Goal: Transaction & Acquisition: Purchase product/service

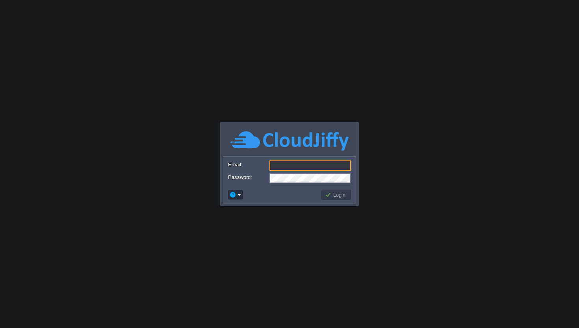
click at [277, 164] on input "Email:" at bounding box center [311, 165] width 82 height 10
type input "[EMAIL_ADDRESS][DOMAIN_NAME]"
click at [336, 196] on button "Login" at bounding box center [336, 194] width 23 height 7
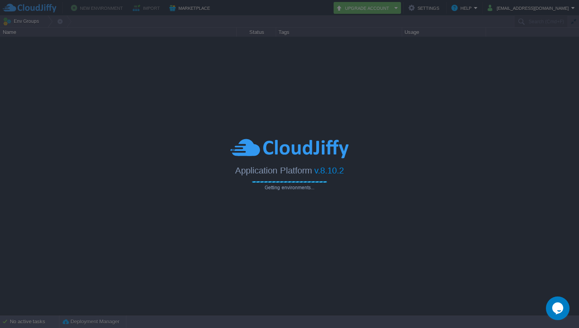
type input "Search (Cmd+F)"
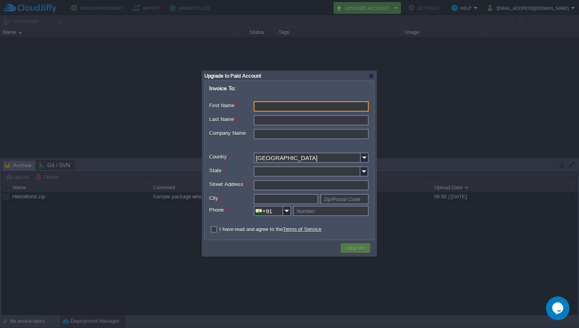
click at [260, 109] on input "First Name *" at bounding box center [311, 106] width 115 height 10
click at [314, 121] on input "Last Name *" at bounding box center [311, 120] width 115 height 10
click at [290, 105] on input "Komal Yadav" at bounding box center [311, 106] width 115 height 10
click at [280, 107] on input "Komal Yadav" at bounding box center [311, 106] width 115 height 10
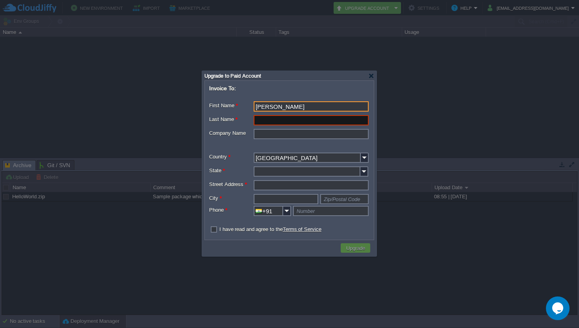
type input "Komal"
click at [270, 122] on input "Last Name *" at bounding box center [311, 120] width 115 height 10
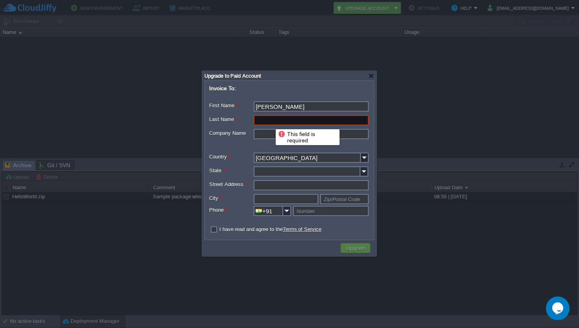
paste input "Yadav"
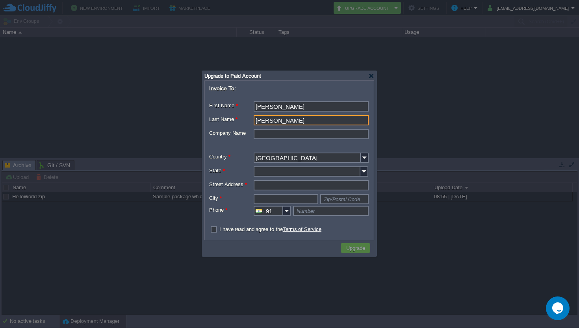
type input "Yadav"
click at [266, 131] on input "Company Name" at bounding box center [311, 134] width 115 height 10
click at [297, 168] on input "State *" at bounding box center [307, 171] width 107 height 10
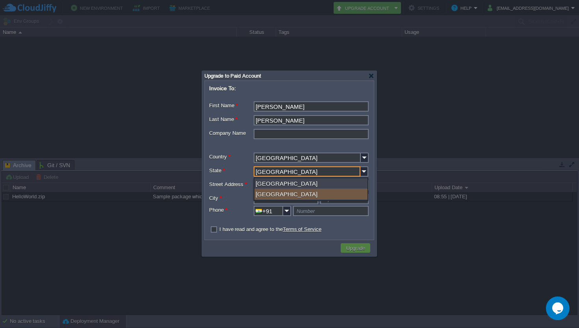
click at [279, 192] on div "Chhattisgarh" at bounding box center [311, 194] width 113 height 11
type input "Chhattisgarh"
click at [277, 186] on input "Street Address *" at bounding box center [311, 185] width 115 height 10
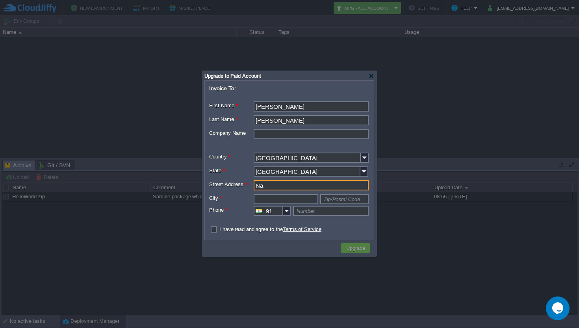
type input "N"
type input "Sevti(Nagpura)"
click at [268, 199] on input "text" at bounding box center [286, 199] width 65 height 10
type input "D"
type input "Durg"
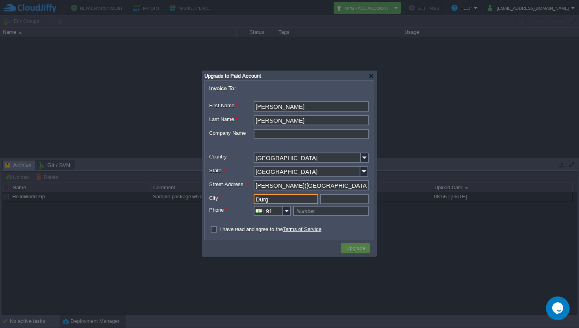
click at [344, 201] on input "text" at bounding box center [344, 199] width 48 height 10
type input "Zip/Postal Code"
click at [312, 214] on input "text" at bounding box center [331, 211] width 76 height 10
click at [335, 207] on input "text" at bounding box center [331, 211] width 76 height 10
type input "Number"
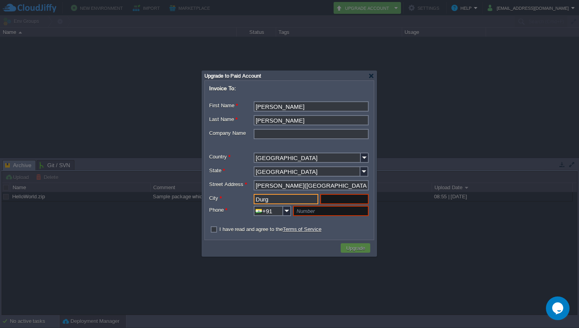
click at [305, 201] on input "Durg" at bounding box center [286, 199] width 65 height 10
click at [343, 201] on input "text" at bounding box center [344, 199] width 48 height 10
type input "Zip/Postal Code"
drag, startPoint x: 270, startPoint y: 201, endPoint x: 221, endPoint y: 201, distance: 48.9
click at [221, 201] on div "City * Durg" at bounding box center [289, 199] width 160 height 10
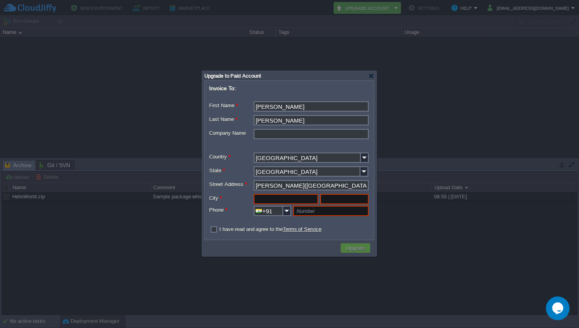
click at [362, 188] on input "Sevti(Nagpura)" at bounding box center [311, 185] width 115 height 10
click at [378, 205] on div at bounding box center [377, 164] width 2 height 181
click at [249, 201] on label "City *" at bounding box center [231, 198] width 45 height 8
click at [256, 200] on input "text" at bounding box center [286, 199] width 65 height 10
paste input "Durg"
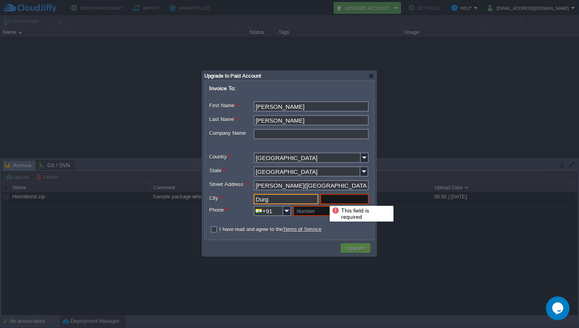
type input "Durg"
click at [343, 199] on input "text" at bounding box center [344, 199] width 48 height 10
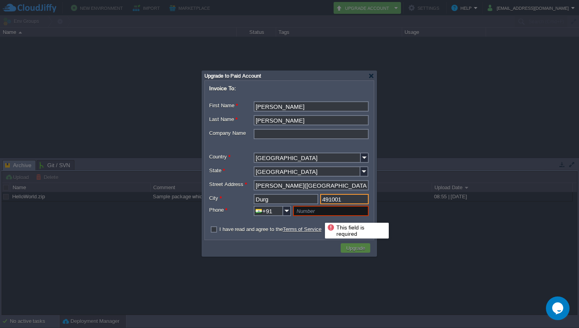
type input "491001"
click at [308, 213] on input "text" at bounding box center [331, 211] width 76 height 10
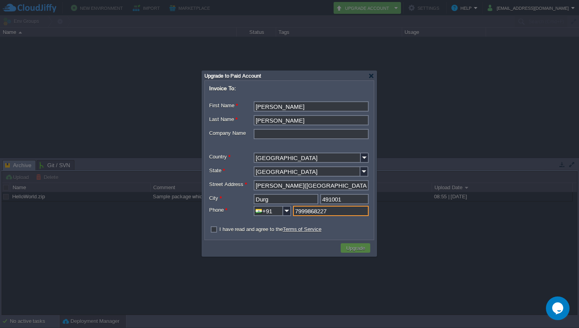
type input "7999868227"
click at [219, 228] on label "I have read and agree to the Terms of Service" at bounding box center [270, 229] width 102 height 6
click at [214, 228] on input "checkbox" at bounding box center [211, 229] width 5 height 5
checkbox input "true"
click at [310, 231] on link "Terms of Service" at bounding box center [302, 229] width 39 height 6
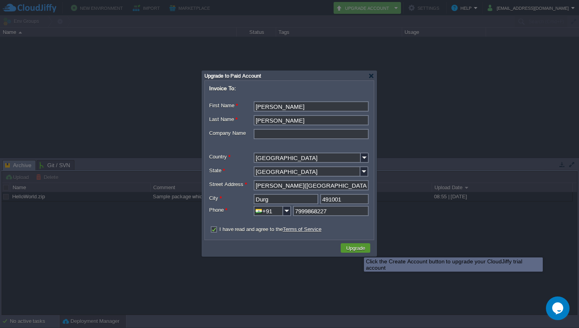
click at [358, 250] on button "Upgrade" at bounding box center [356, 247] width 24 height 7
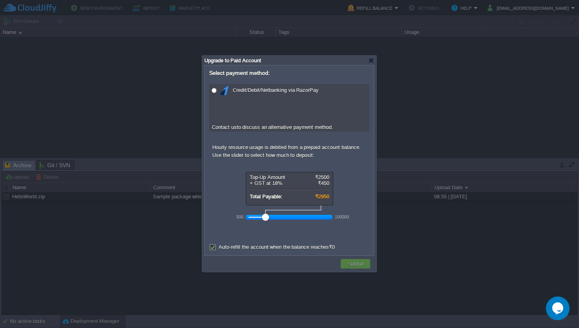
drag, startPoint x: 245, startPoint y: 130, endPoint x: 345, endPoint y: 129, distance: 100.1
click at [346, 129] on div "Contact us to discuss an alternative payment method." at bounding box center [289, 127] width 160 height 8
click at [291, 154] on p "Use the slider to select how much to deposit:" at bounding box center [290, 156] width 157 height 8
click at [294, 228] on form "Select payment method: Credit/Debit/Netbanking via RazorPay Contact us to discu…" at bounding box center [289, 160] width 168 height 189
drag, startPoint x: 313, startPoint y: 150, endPoint x: 368, endPoint y: 150, distance: 54.8
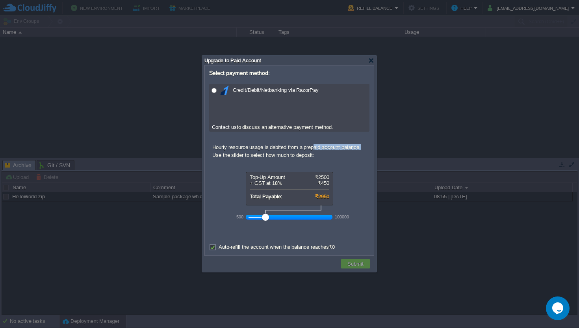
click at [368, 150] on p "Hourly resource usage is debited from a prepaid account balance." at bounding box center [290, 148] width 157 height 8
drag, startPoint x: 212, startPoint y: 156, endPoint x: 259, endPoint y: 156, distance: 46.9
click at [232, 156] on p "Use the slider to select how much to deposit:" at bounding box center [290, 156] width 157 height 8
drag, startPoint x: 276, startPoint y: 156, endPoint x: 320, endPoint y: 156, distance: 43.7
click at [320, 156] on p "Use the slider to select how much to deposit:" at bounding box center [290, 156] width 157 height 8
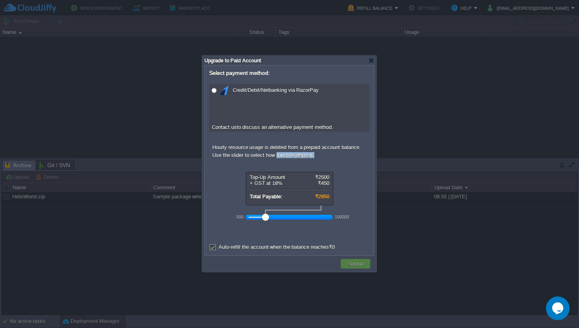
click at [265, 232] on form "Select payment method: Credit/Debit/Netbanking via RazorPay Contact us to discu…" at bounding box center [289, 160] width 168 height 189
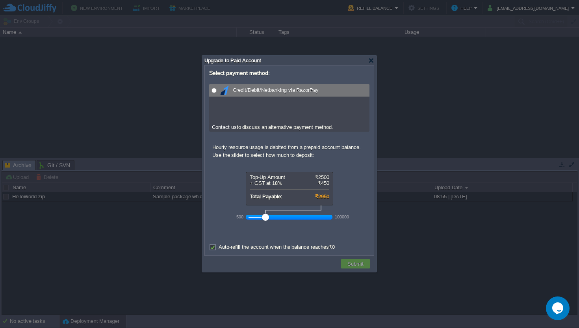
radio input "true"
click at [216, 90] on input "radio" at bounding box center [214, 90] width 5 height 5
click at [350, 262] on button "Submit" at bounding box center [355, 263] width 21 height 7
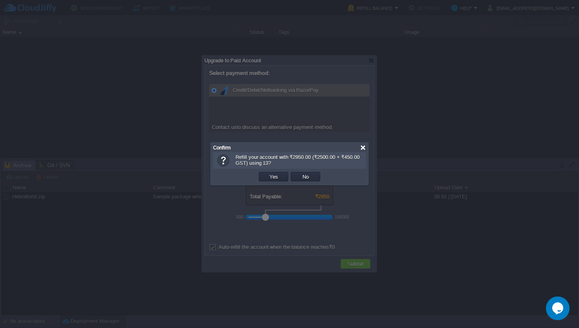
click at [363, 147] on div at bounding box center [363, 148] width 6 height 6
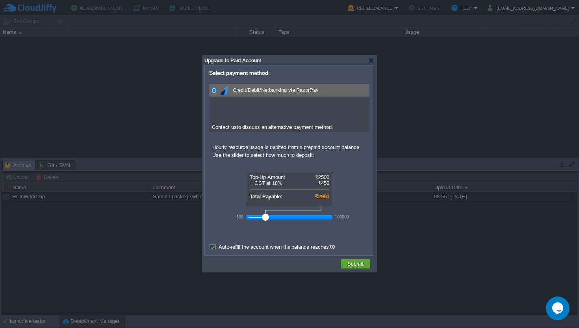
drag, startPoint x: 316, startPoint y: 178, endPoint x: 342, endPoint y: 178, distance: 25.6
click at [342, 178] on div "Top-Up Amount ₹2500 + GST at 18% ₹450 Total Payable: ₹2950 500 100000" at bounding box center [315, 198] width 160 height 52
drag, startPoint x: 303, startPoint y: 184, endPoint x: 313, endPoint y: 184, distance: 9.9
click at [313, 184] on div "+ GST at 18% ₹450" at bounding box center [290, 183] width 80 height 6
click at [263, 221] on div at bounding box center [265, 217] width 7 height 7
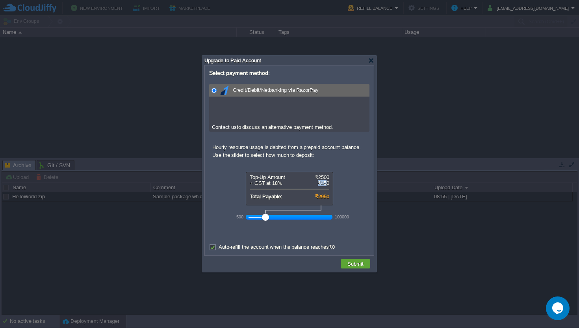
click at [260, 221] on div at bounding box center [290, 217] width 82 height 7
click at [260, 221] on div at bounding box center [258, 217] width 7 height 7
click at [284, 216] on div at bounding box center [290, 217] width 82 height 7
click at [372, 61] on div at bounding box center [371, 61] width 6 height 6
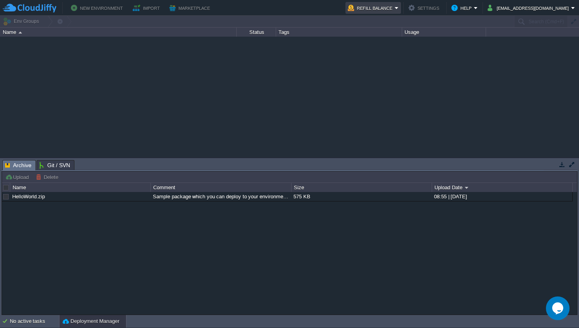
click at [395, 6] on button "Refill Balance" at bounding box center [371, 7] width 47 height 9
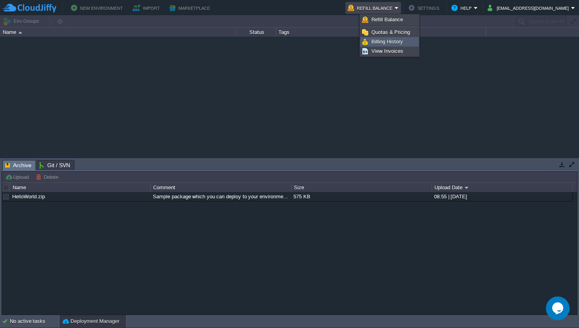
click at [380, 45] on link "Billing History" at bounding box center [390, 41] width 58 height 9
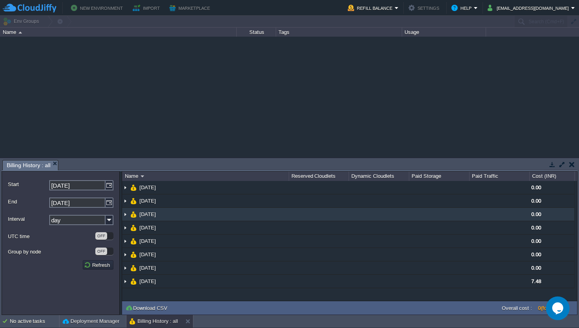
click at [125, 211] on img at bounding box center [125, 214] width 6 height 13
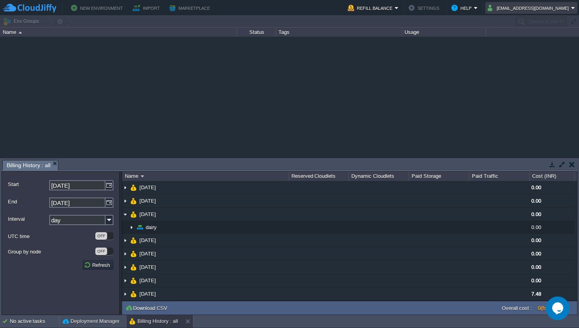
click at [554, 13] on td "[EMAIL_ADDRESS][DOMAIN_NAME]" at bounding box center [531, 8] width 92 height 12
click at [518, 20] on span "Settings" at bounding box center [520, 20] width 19 height 6
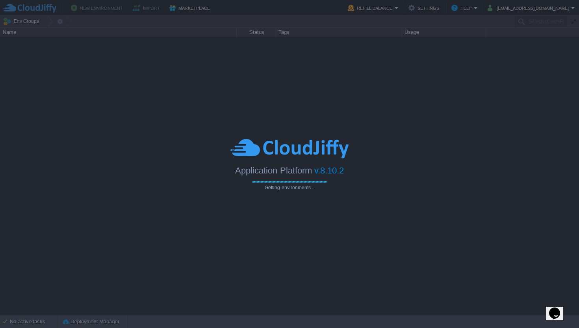
type input "Search (Cmd+F)"
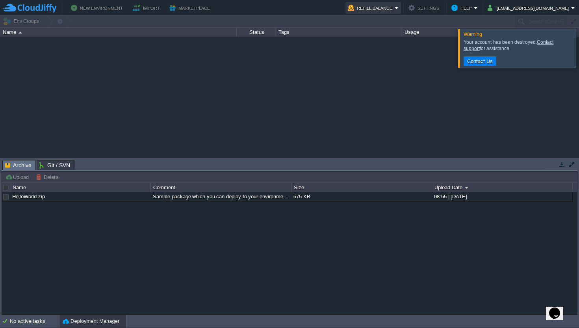
click at [395, 8] on button "Refill Balance" at bounding box center [371, 7] width 47 height 9
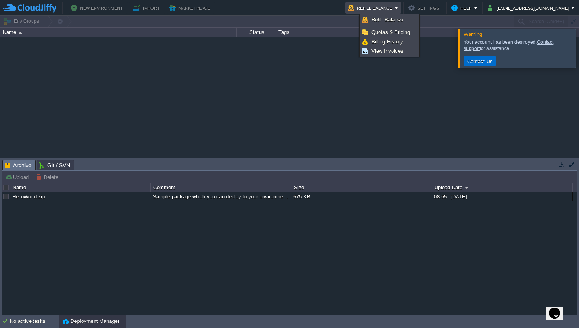
click at [473, 64] on button "Contact Us" at bounding box center [480, 61] width 30 height 7
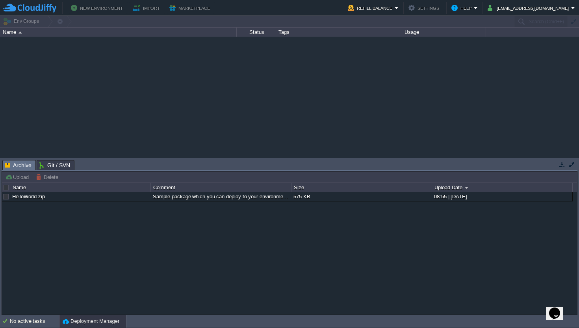
click at [244, 198] on div "Sample package which you can deploy to your environment. Feel free to delete an…" at bounding box center [221, 196] width 140 height 9
click at [474, 9] on button "Help" at bounding box center [463, 7] width 22 height 9
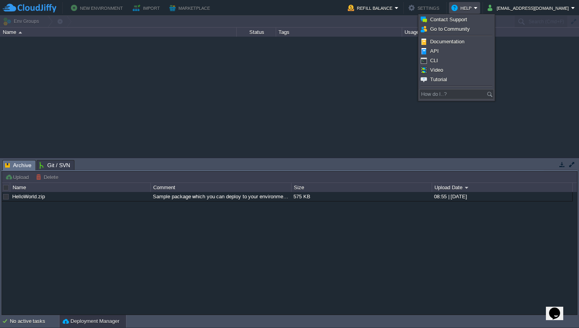
click at [277, 66] on div at bounding box center [289, 97] width 579 height 121
